Goal: Information Seeking & Learning: Learn about a topic

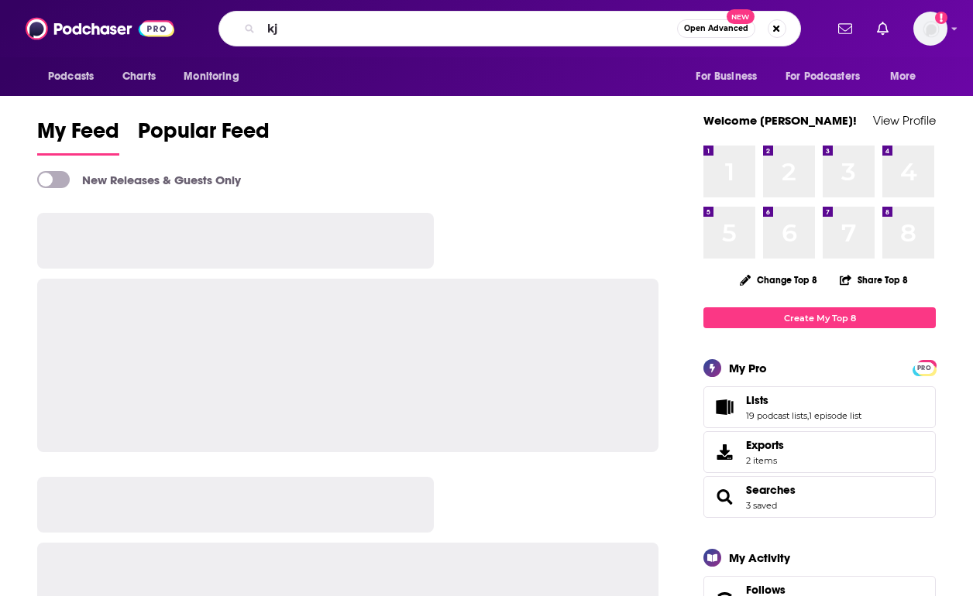
type input "k"
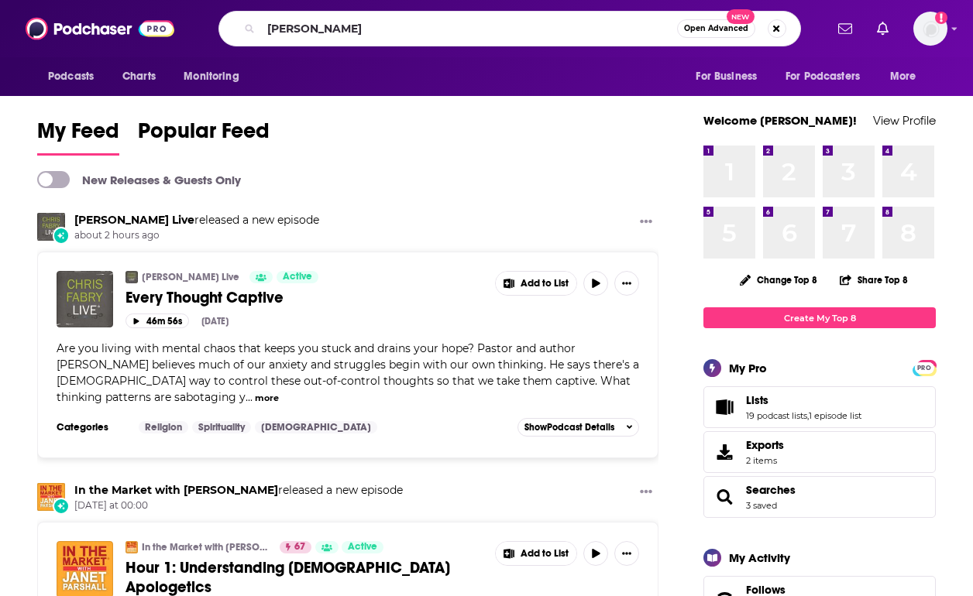
type input "[PERSON_NAME]"
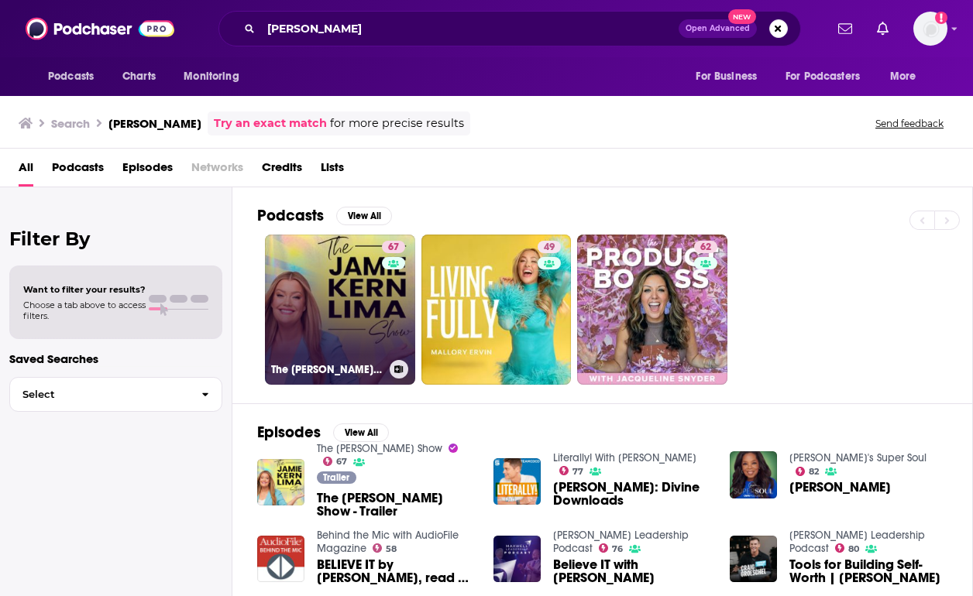
click at [324, 302] on link "67 The [PERSON_NAME] Show" at bounding box center [340, 310] width 150 height 150
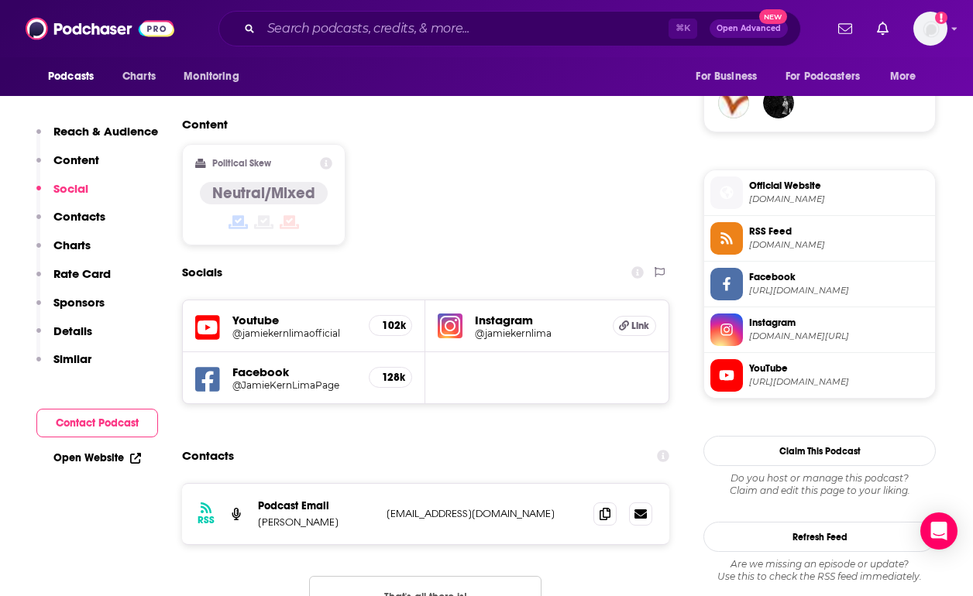
scroll to position [1182, 0]
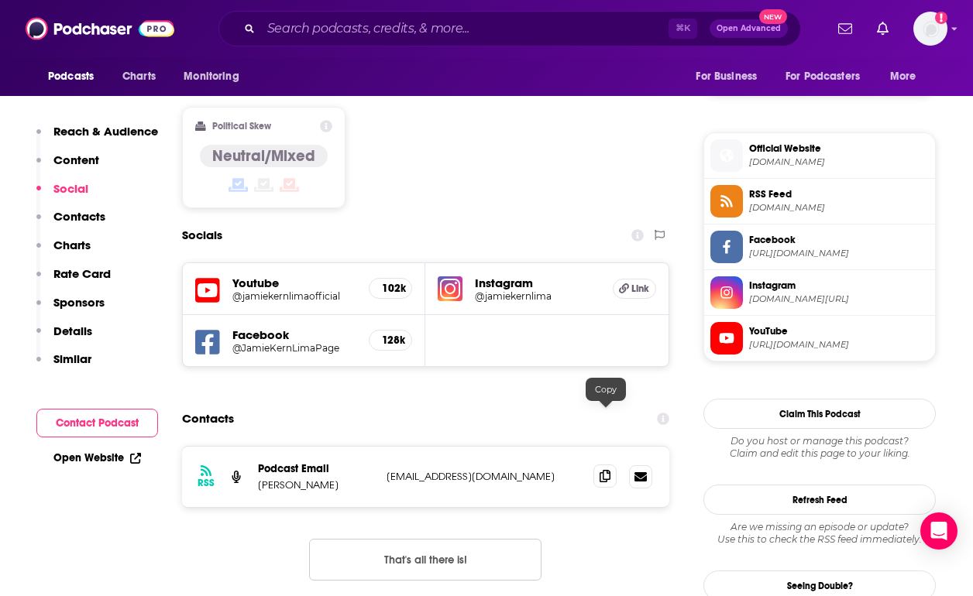
click at [607, 465] on span at bounding box center [604, 476] width 23 height 23
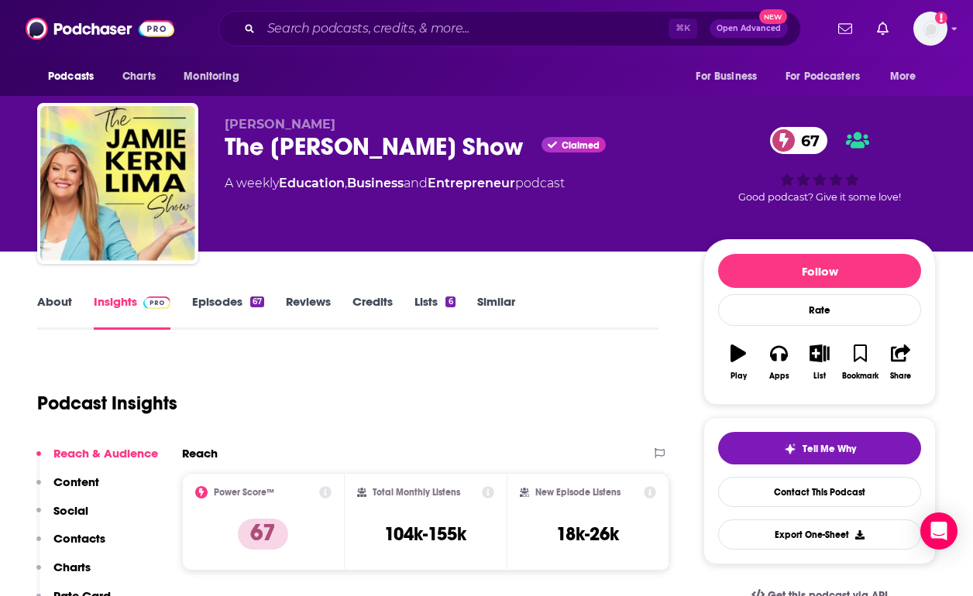
scroll to position [0, 0]
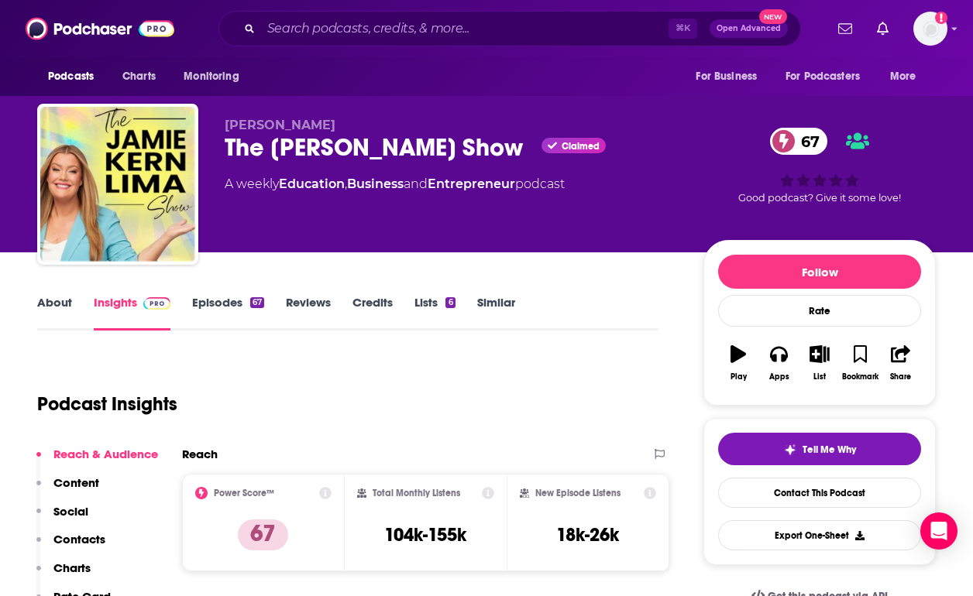
drag, startPoint x: 519, startPoint y: 149, endPoint x: 270, endPoint y: 154, distance: 249.4
click at [270, 154] on div "The [PERSON_NAME] Show Claimed 67" at bounding box center [452, 147] width 454 height 30
copy h2 "[PERSON_NAME] Show"
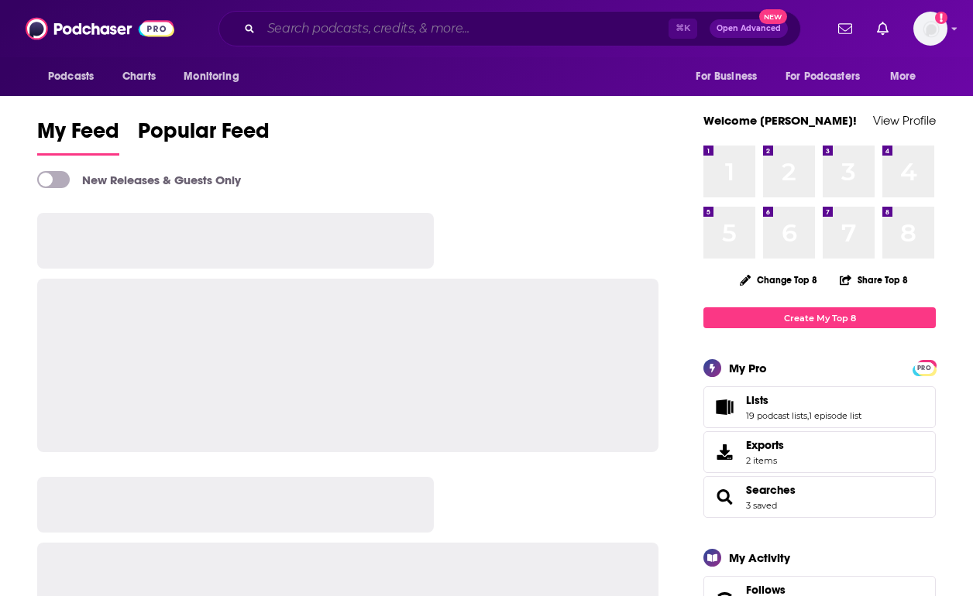
click at [390, 19] on input "Search podcasts, credits, & more..." at bounding box center [464, 28] width 407 height 25
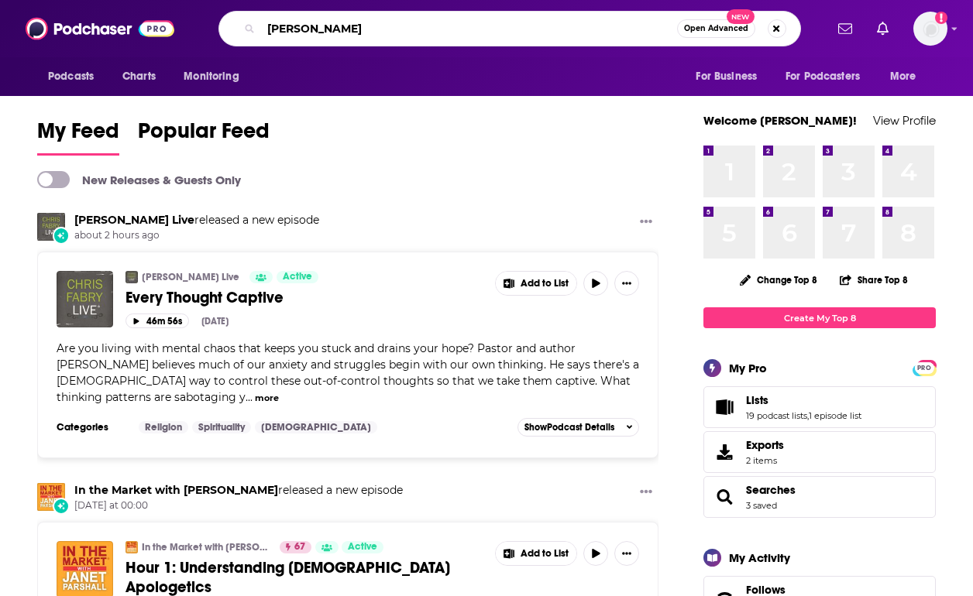
type input "jay shetty"
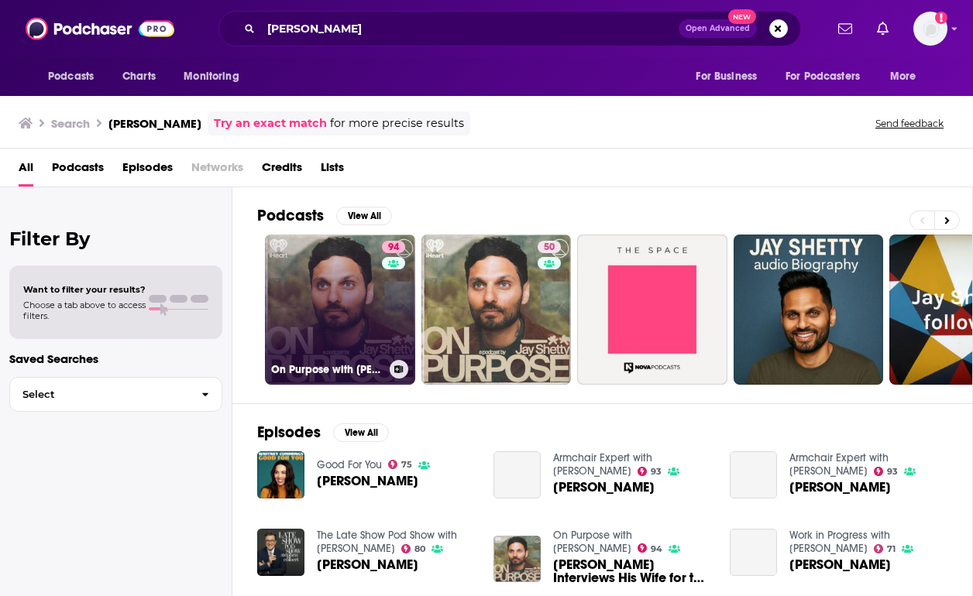
click at [352, 305] on link "94 On Purpose with Jay Shetty" at bounding box center [340, 310] width 150 height 150
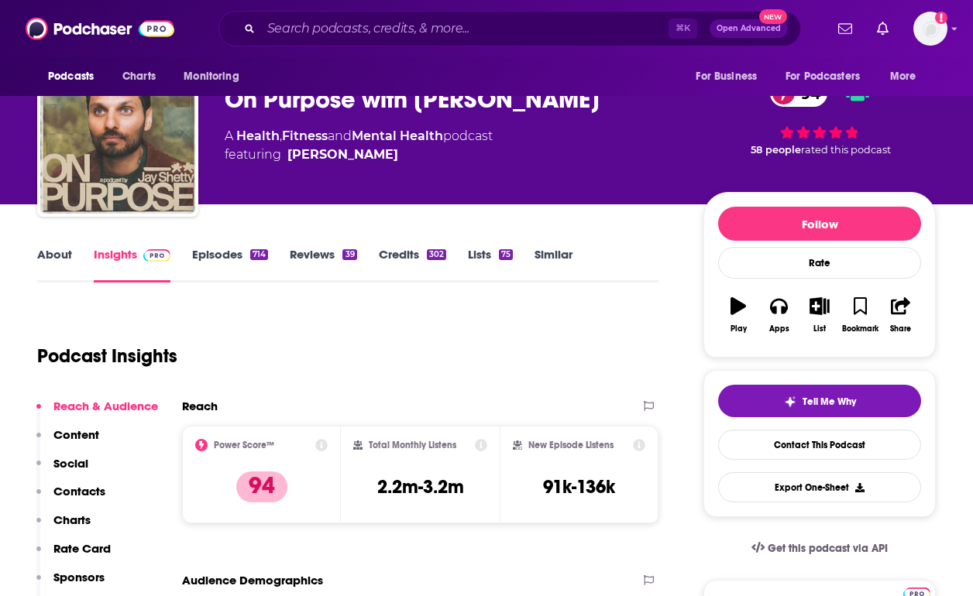
scroll to position [15, 0]
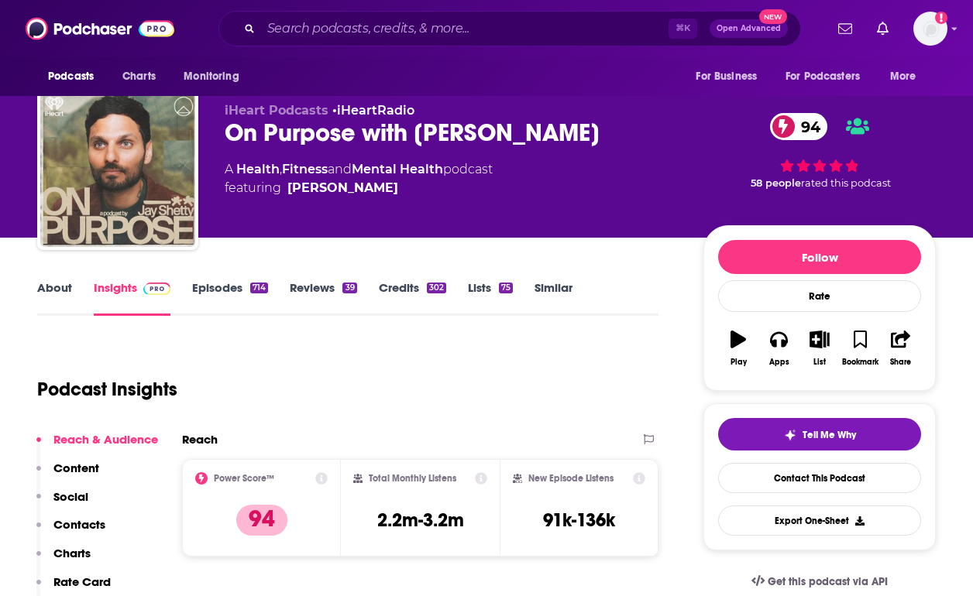
click at [215, 300] on link "Episodes 714" at bounding box center [230, 298] width 76 height 36
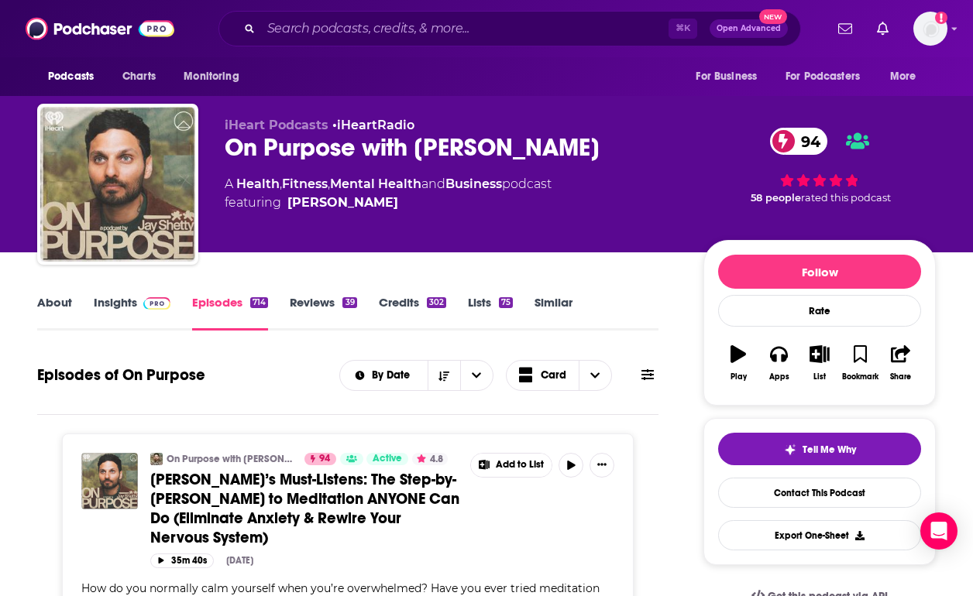
click at [634, 372] on div "By Date Card" at bounding box center [498, 375] width 319 height 31
click at [652, 377] on icon at bounding box center [647, 375] width 12 height 12
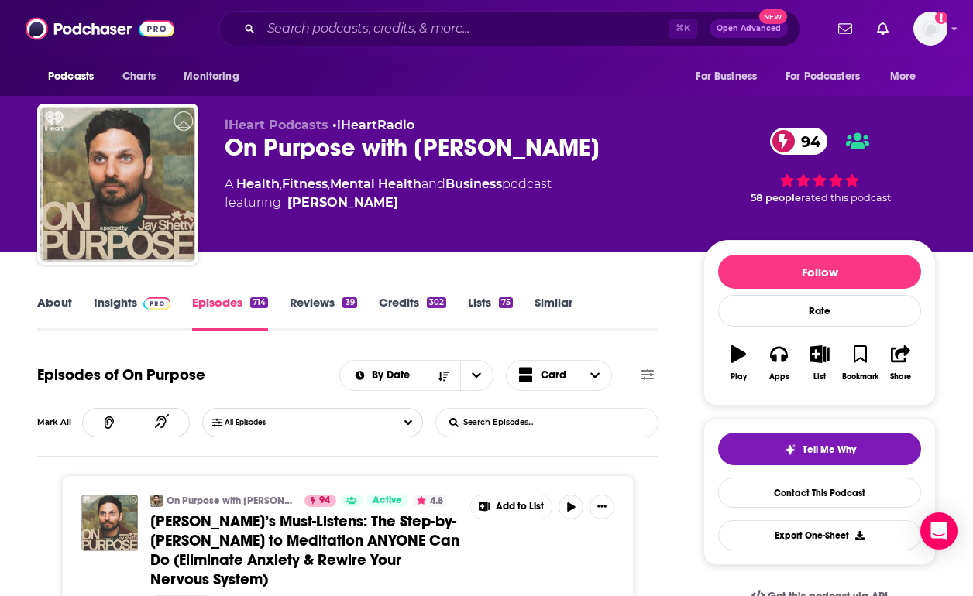
click at [596, 420] on input "List Search Input" at bounding box center [517, 423] width 162 height 28
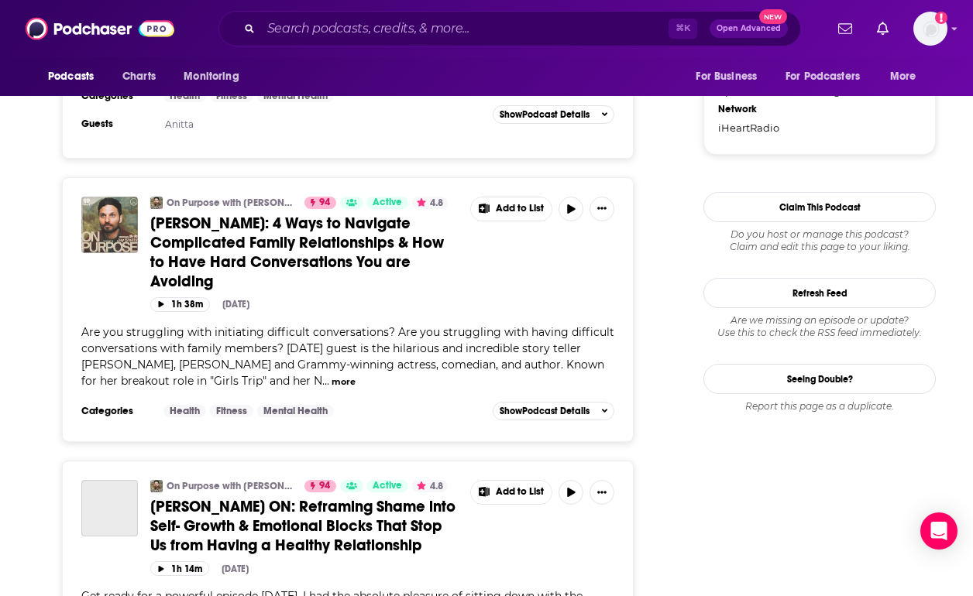
scroll to position [1706, 0]
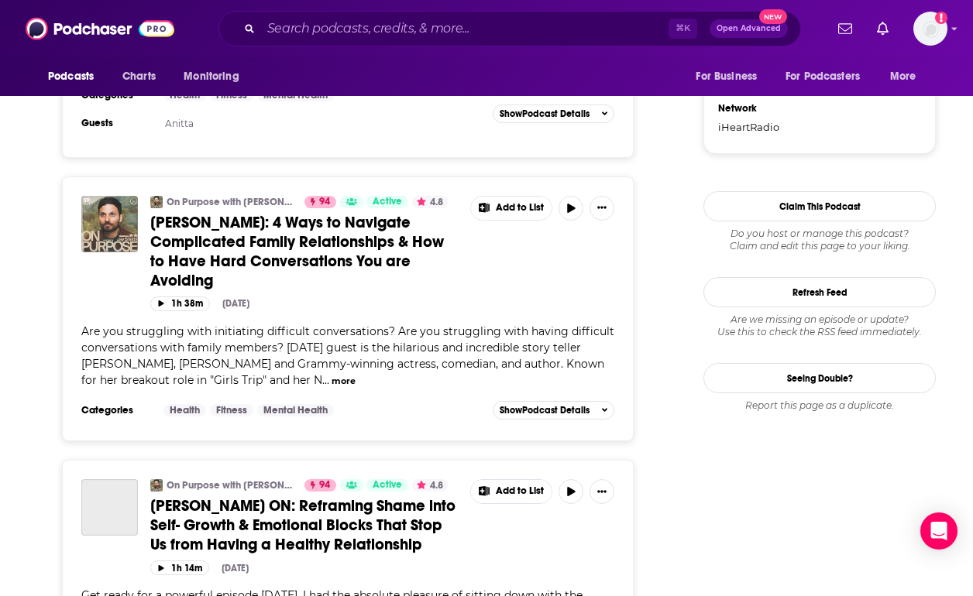
type input "faith"
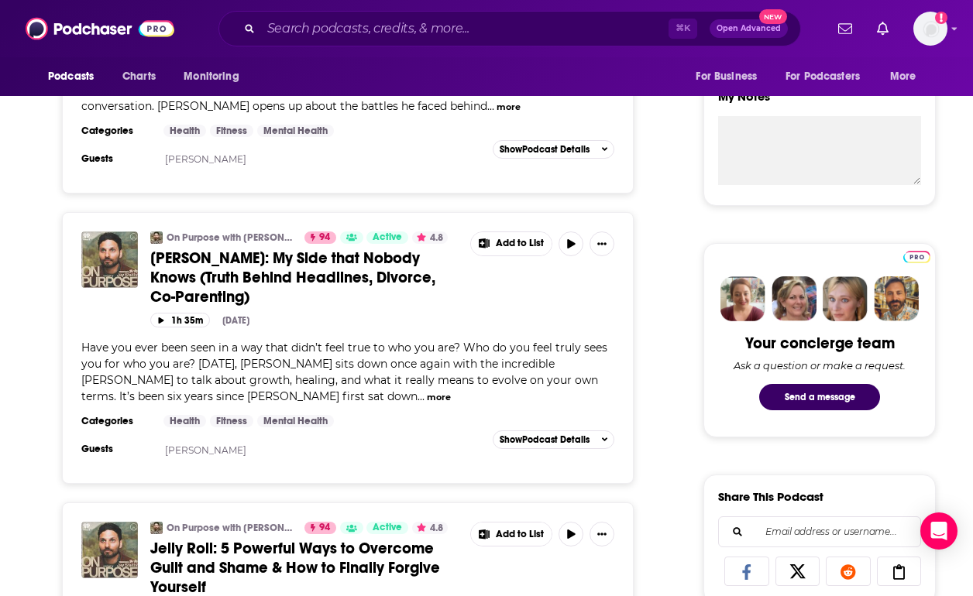
scroll to position [0, 0]
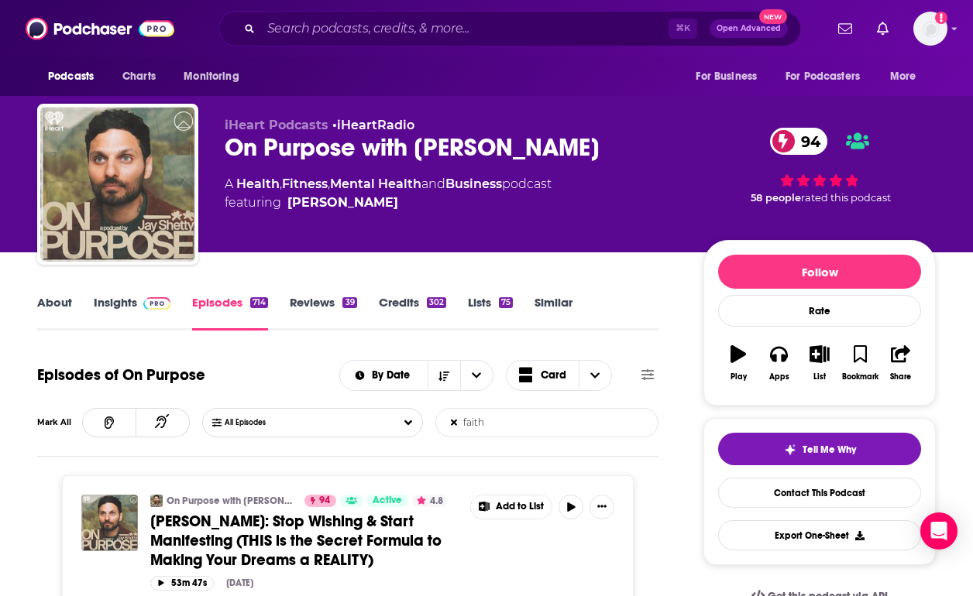
click at [111, 311] on link "Insights" at bounding box center [132, 313] width 77 height 36
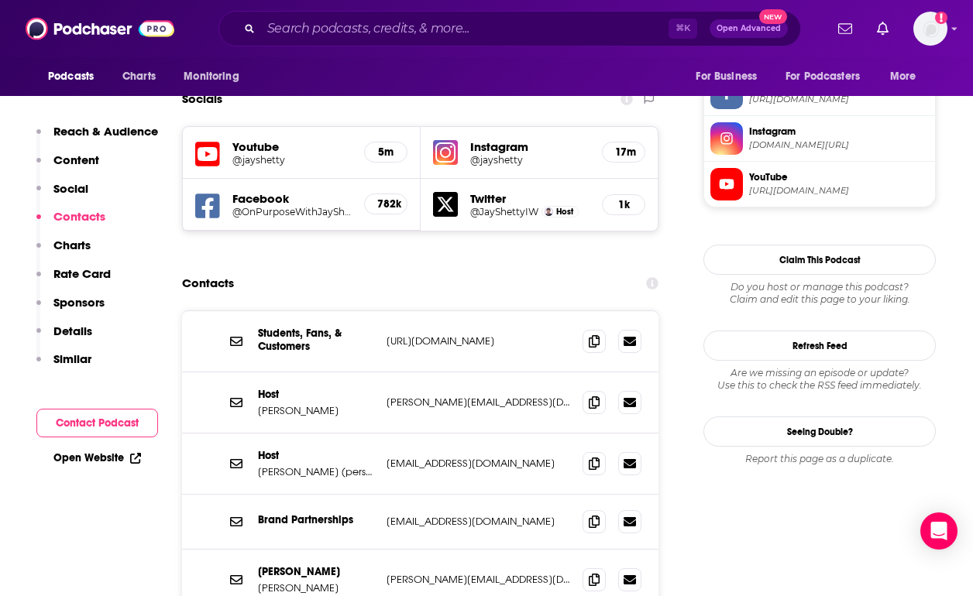
scroll to position [1351, 0]
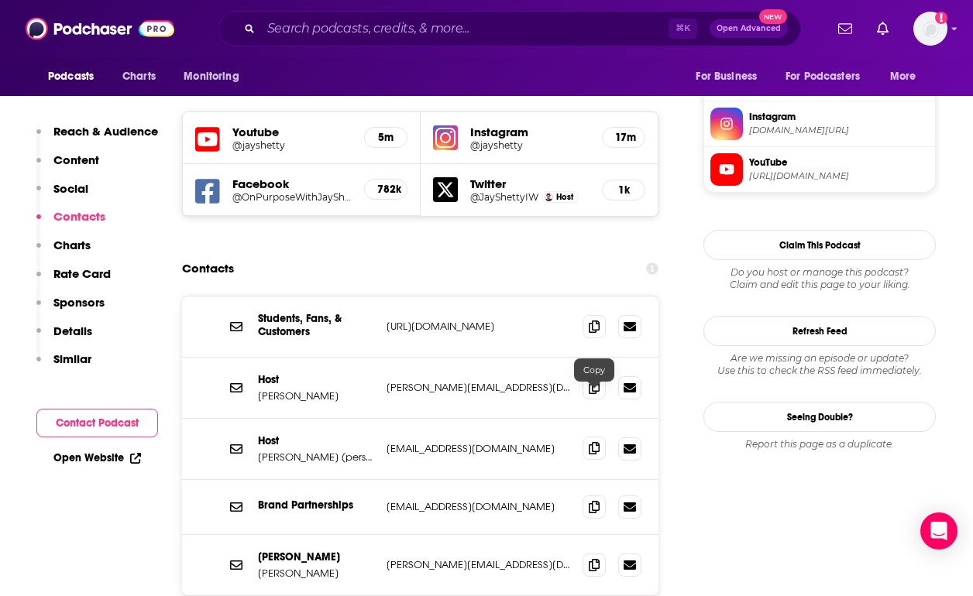
click at [596, 442] on icon at bounding box center [594, 448] width 11 height 12
click at [592, 558] on icon at bounding box center [594, 564] width 11 height 12
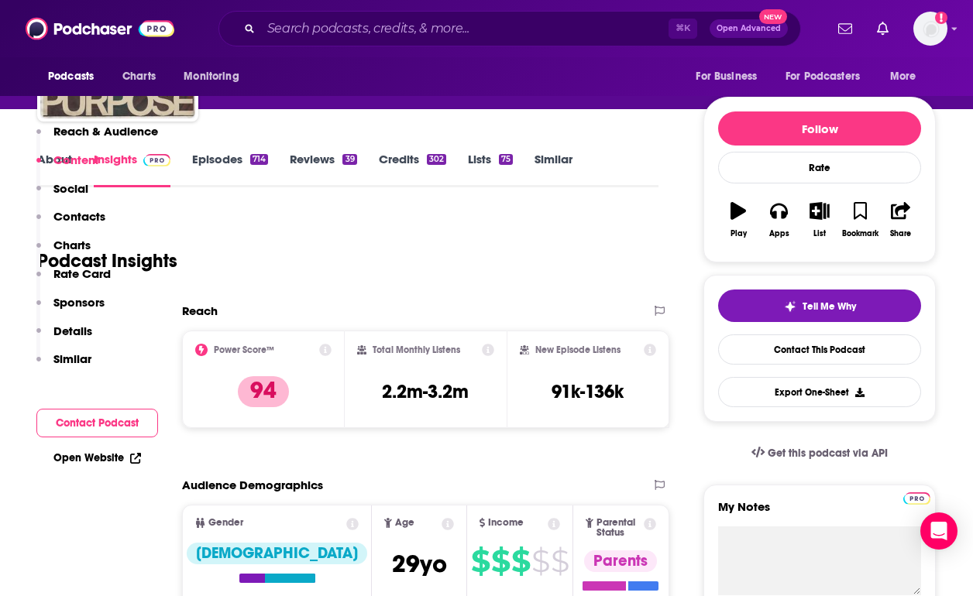
scroll to position [0, 0]
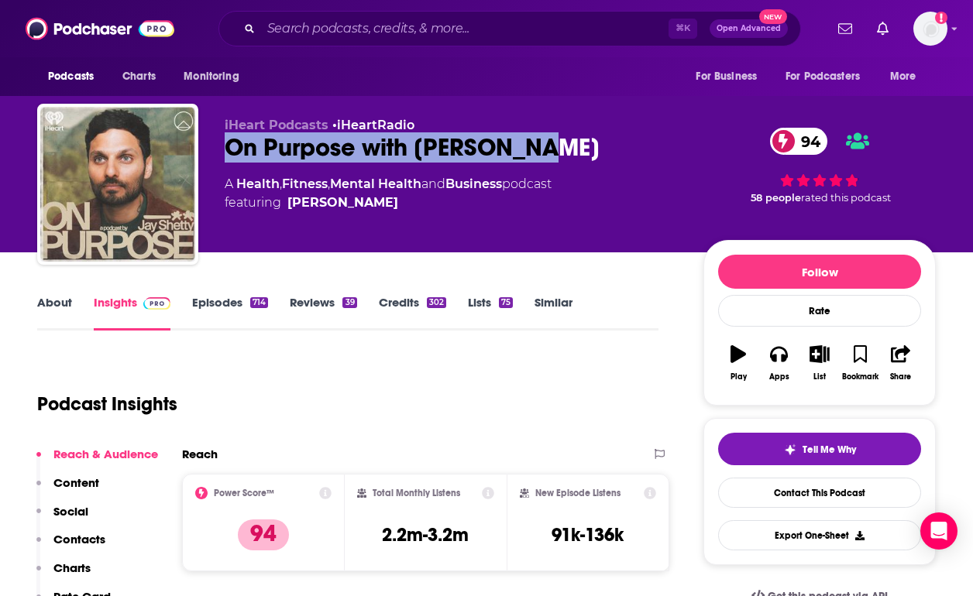
drag, startPoint x: 562, startPoint y: 155, endPoint x: 214, endPoint y: 153, distance: 347.8
click at [214, 153] on div "iHeart Podcasts • iHeartRadio On Purpose with Jay Shetty 94 A Health , Fitness …" at bounding box center [486, 187] width 898 height 167
copy h2 "On Purpose with Jay Shetty"
